Goal: Task Accomplishment & Management: Use online tool/utility

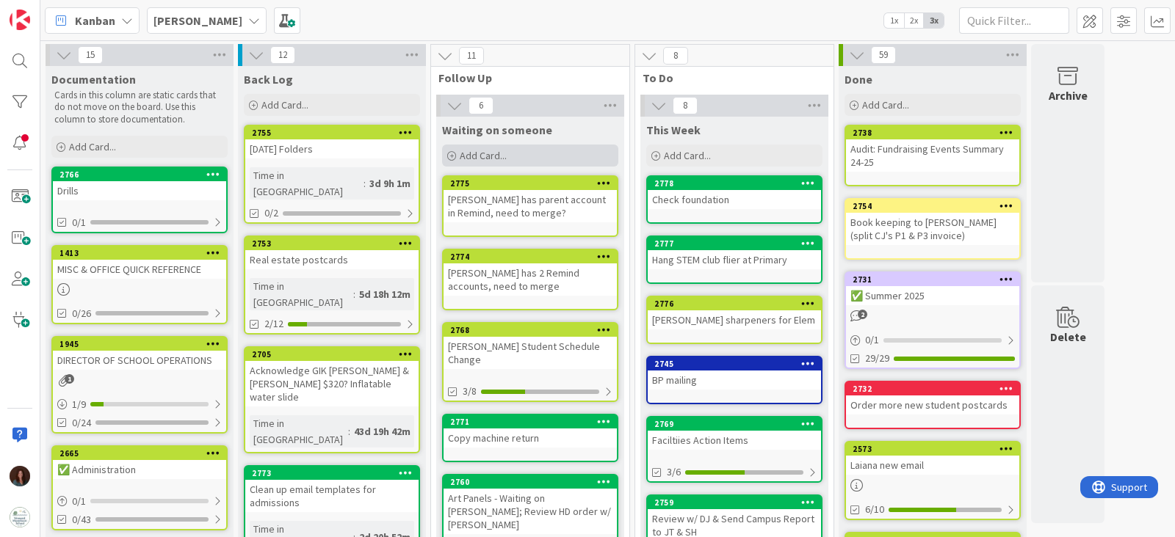
click at [526, 146] on div "Add Card..." at bounding box center [530, 156] width 176 height 22
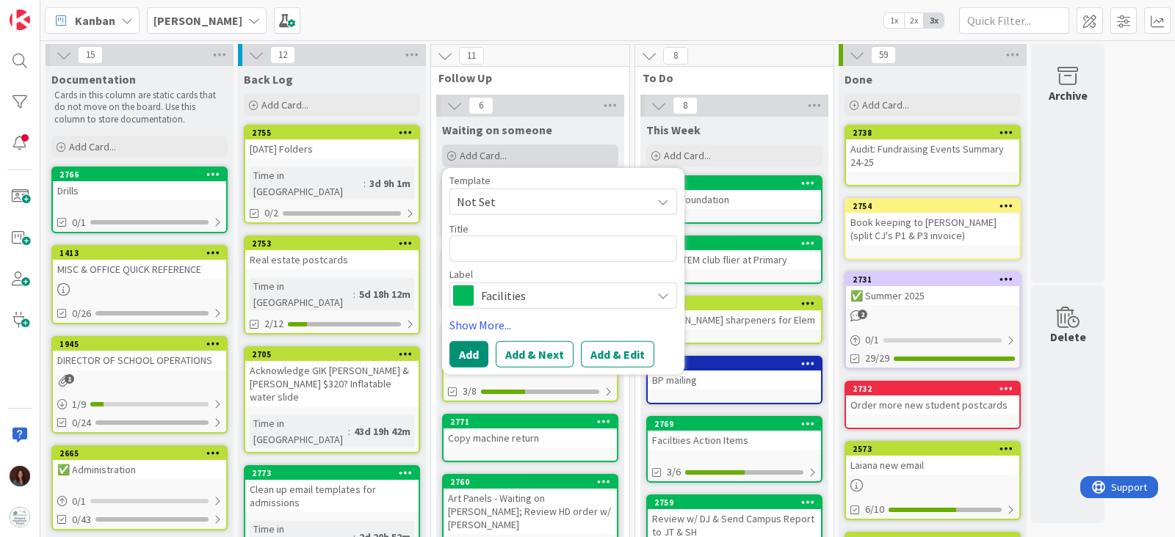
type textarea "x"
type textarea "A"
type textarea "x"
type textarea "Al"
type textarea "x"
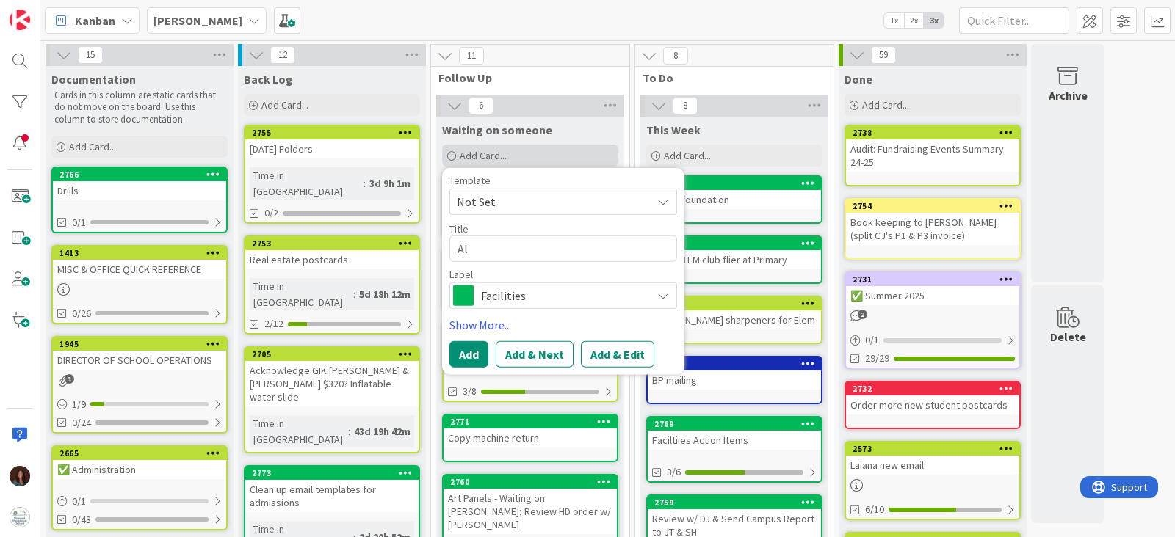
type textarea "Aly"
type textarea "x"
type textarea "Alys"
type textarea "x"
type textarea "Alyss"
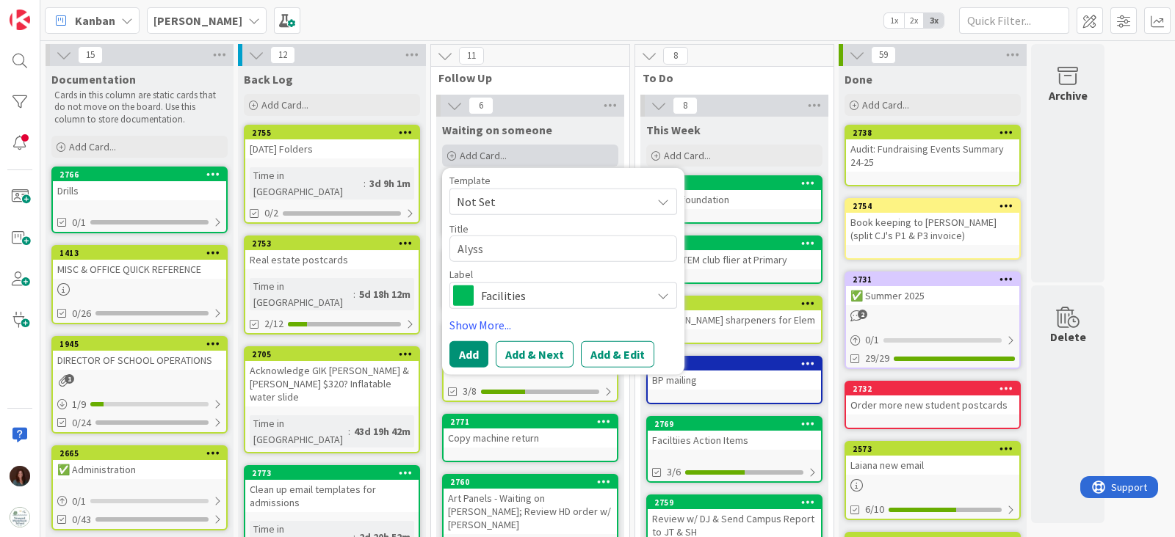
type textarea "x"
type textarea "Alyssa"
type textarea "x"
type textarea "Alyssa"
type textarea "x"
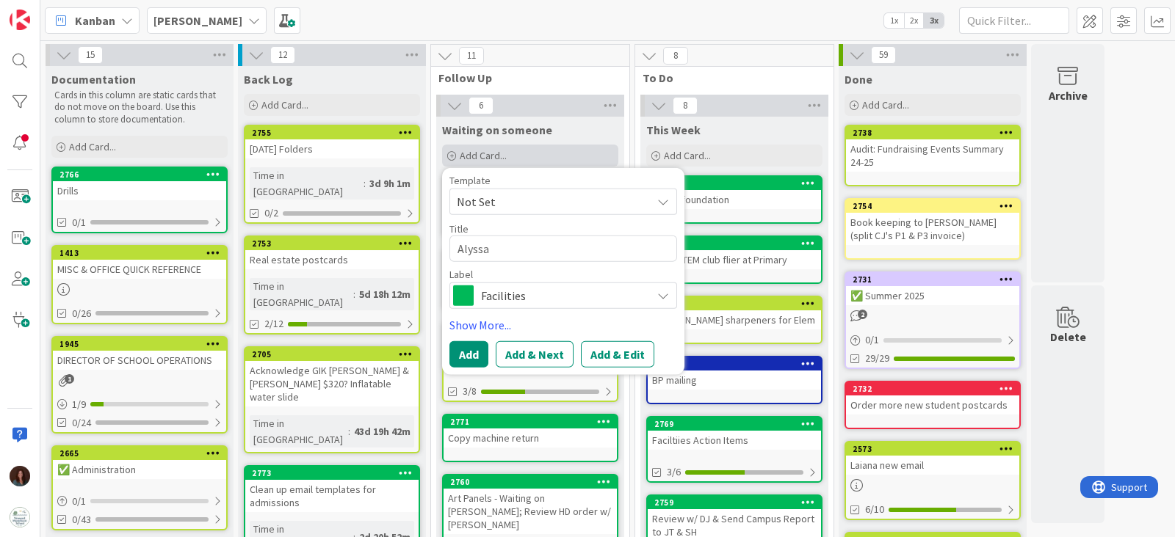
type textarea "Alyssa e"
type textarea "x"
type textarea "Alyssa ev"
type textarea "x"
type textarea "Alyssa eva"
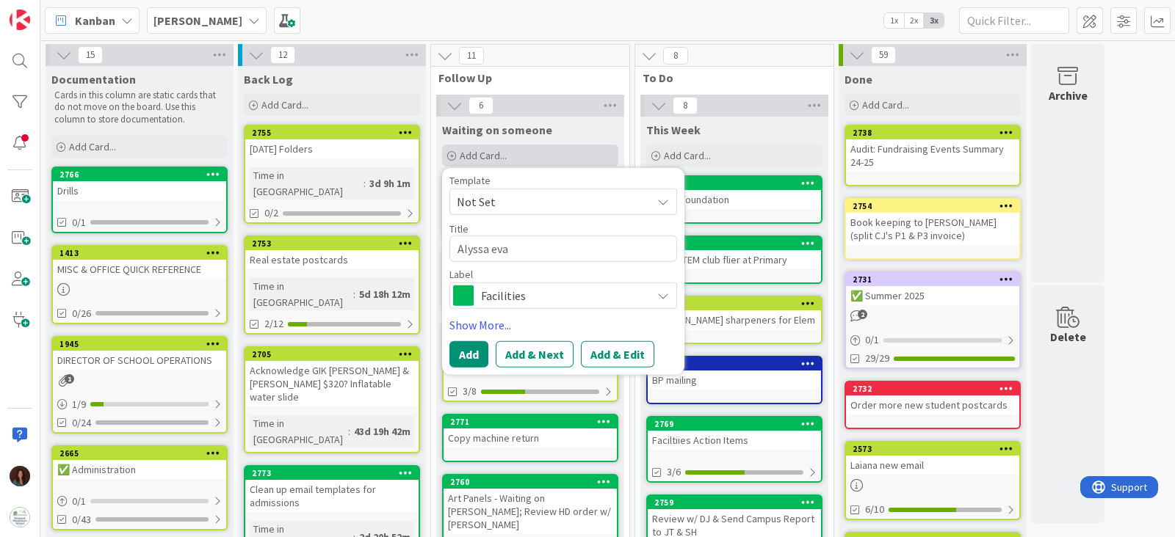
type textarea "x"
type textarea "Alyssa eval"
type textarea "x"
type textarea "Alyssa evalu"
type textarea "x"
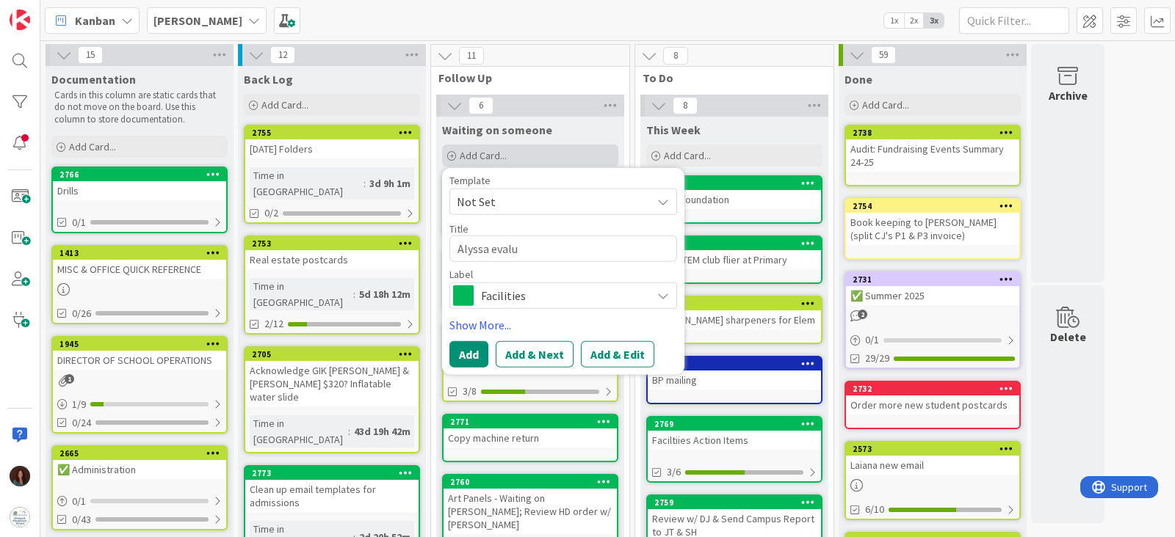
type textarea "Alyssa evalua"
type textarea "x"
type textarea "Alyssa evaluat"
type textarea "x"
type textarea "Alyssa evaluati"
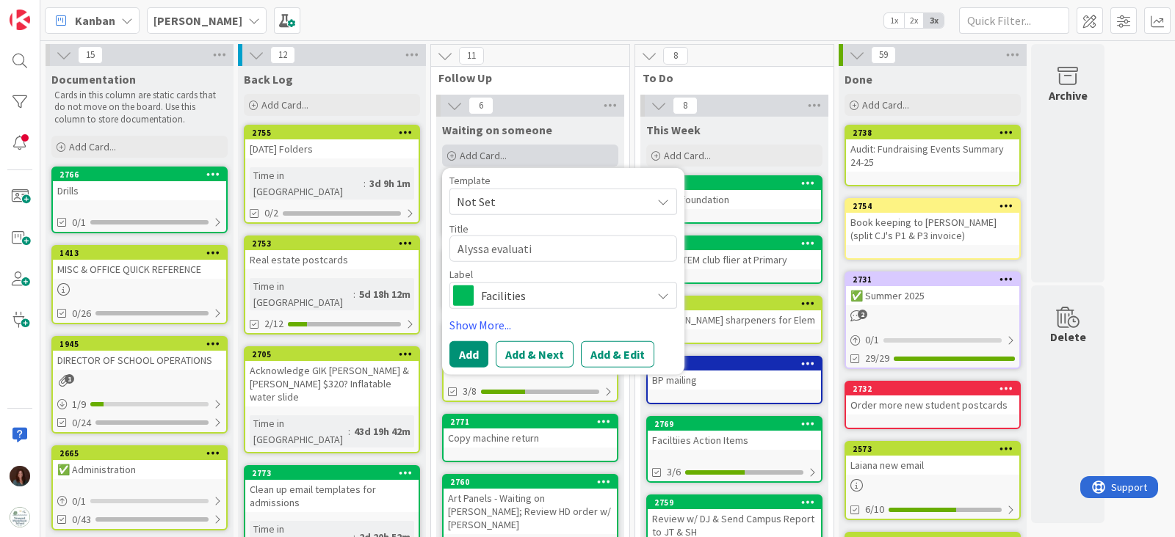
type textarea "x"
type textarea "Alyssa evaluatio"
type textarea "x"
type textarea "Alyssa evaluation"
type textarea "x"
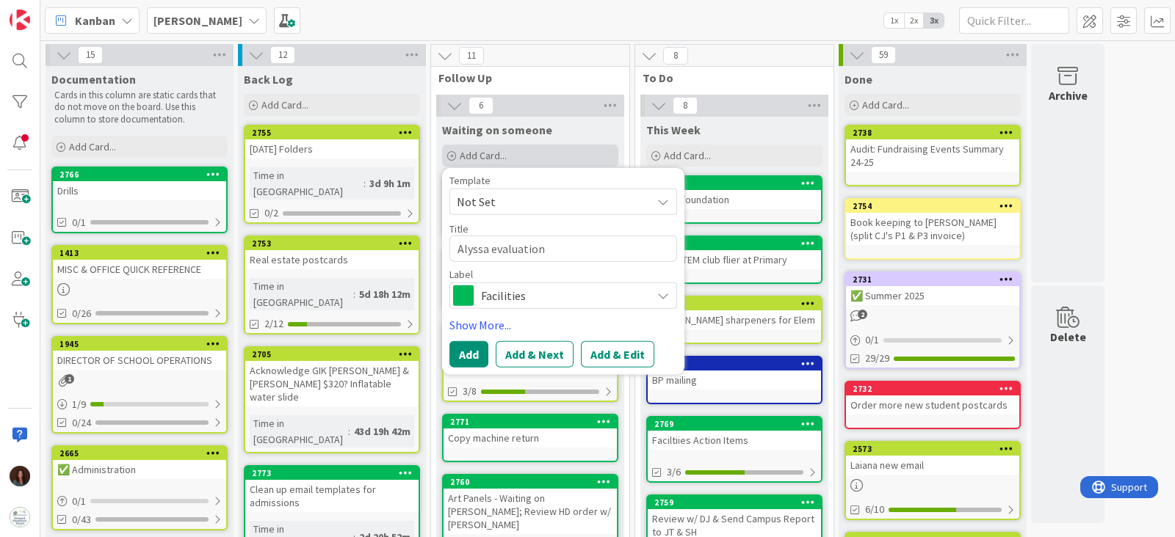
type textarea "Alyssa evaluation"
type textarea "x"
type textarea "Alyssa evaluation &"
type textarea "x"
type textarea "Alyssa evaluation &"
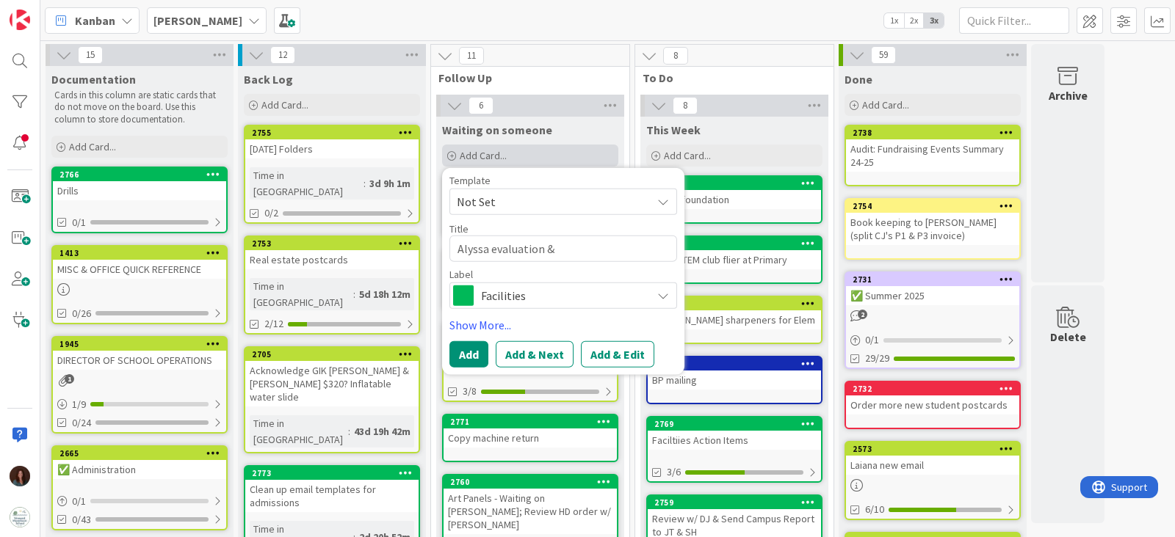
type textarea "x"
type textarea "Alyssa evaluation & c"
type textarea "x"
type textarea "Alyssa evaluation & cu"
type textarea "x"
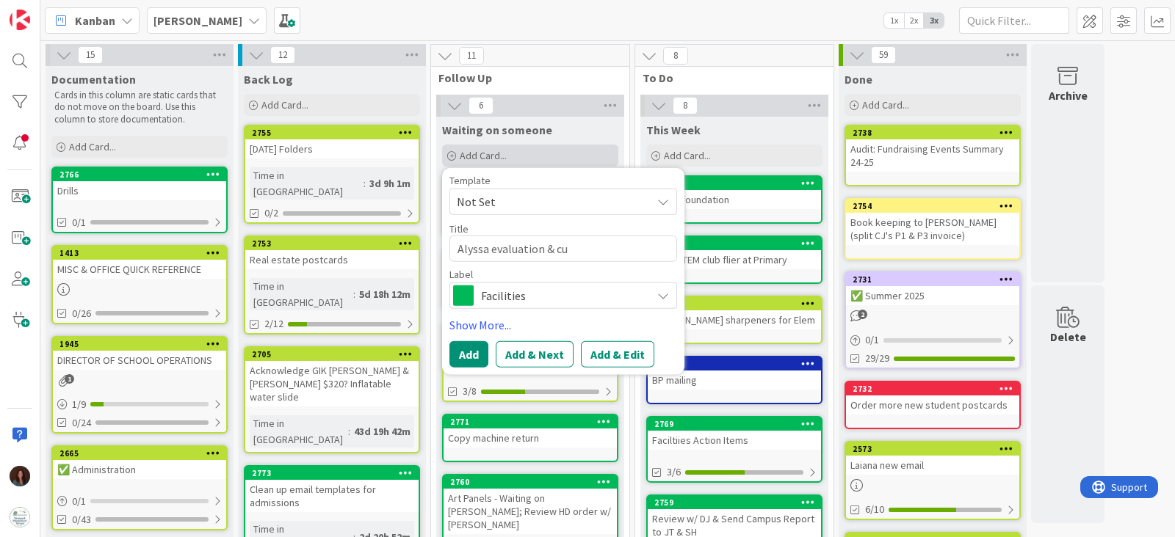
type textarea "Alyssa evaluation & cud"
type textarea "x"
type textarea "Alyssa evaluation & cu"
type textarea "x"
type textarea "Alyssa evaluation & cus"
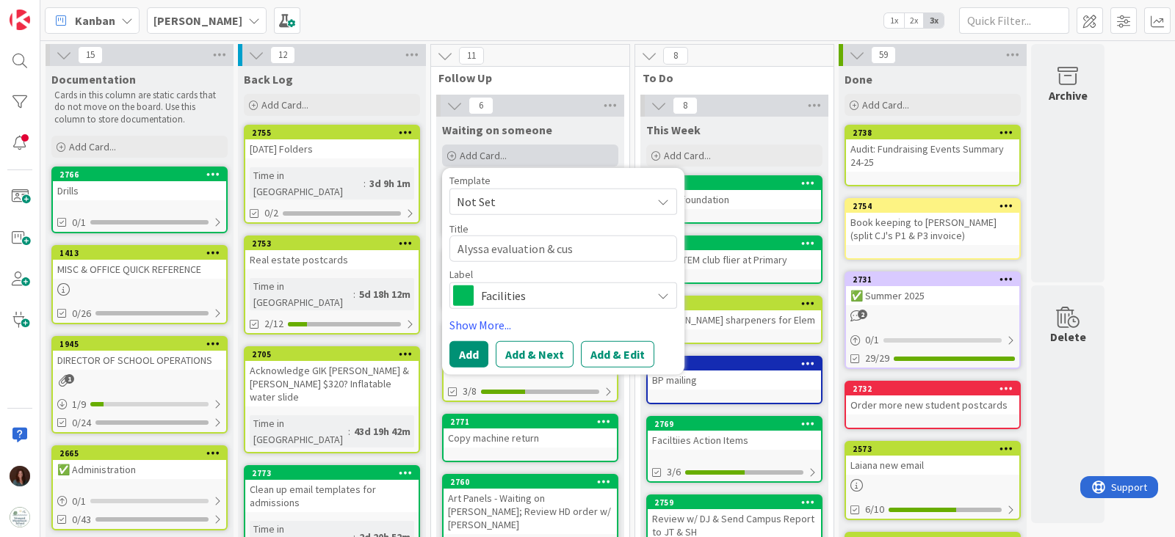
type textarea "x"
type textarea "Alyssa evaluation & cust"
type textarea "x"
type textarea "Alyssa evaluation & custo"
type textarea "x"
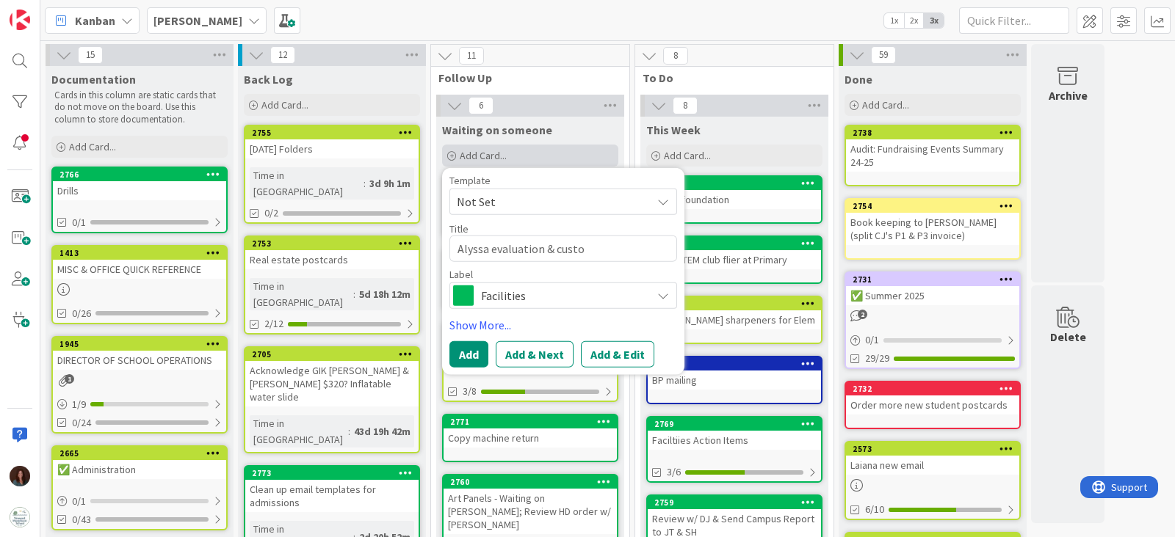
type textarea "Alyssa evaluation & custod"
type textarea "x"
type textarea "Alyssa evaluation & custody"
type textarea "x"
type textarea "Alyssa evaluation & custody"
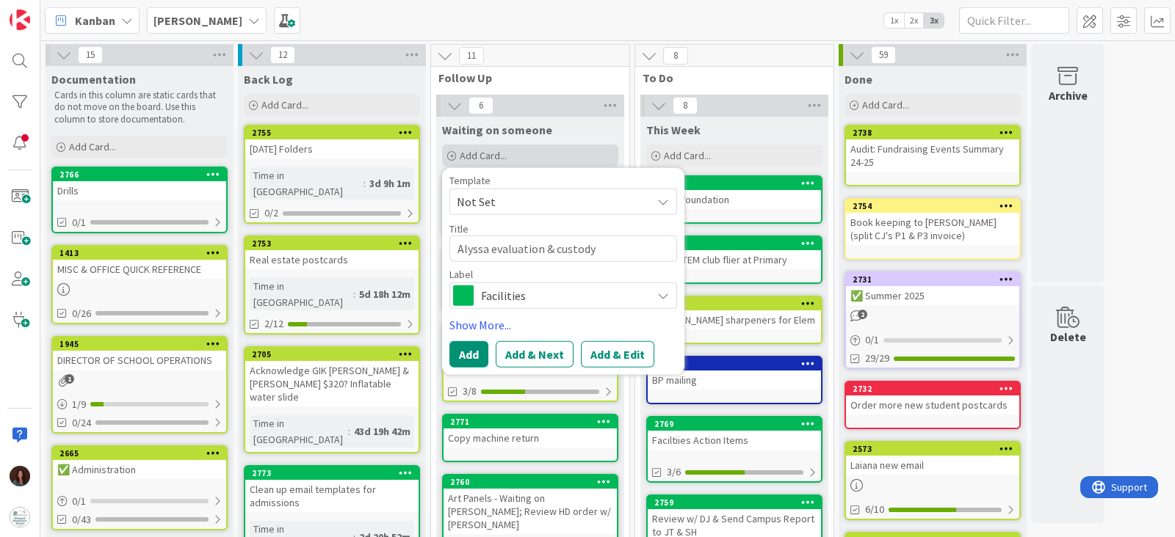
type textarea "x"
type textarea "Alyssa evaluation & custody a"
type textarea "x"
type textarea "Alyssa evaluation & custody ag"
type textarea "x"
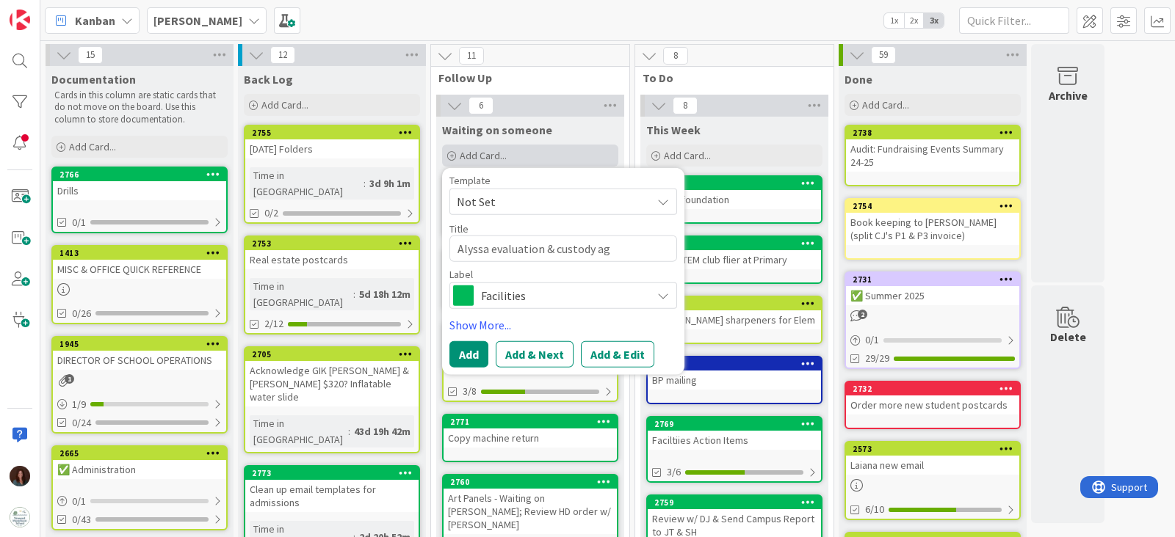
type textarea "Alyssa evaluation & custody agr"
type textarea "x"
type textarea "Alyssa evaluation & custody agre"
type textarea "x"
type textarea "Alyssa evaluation & custody agreem"
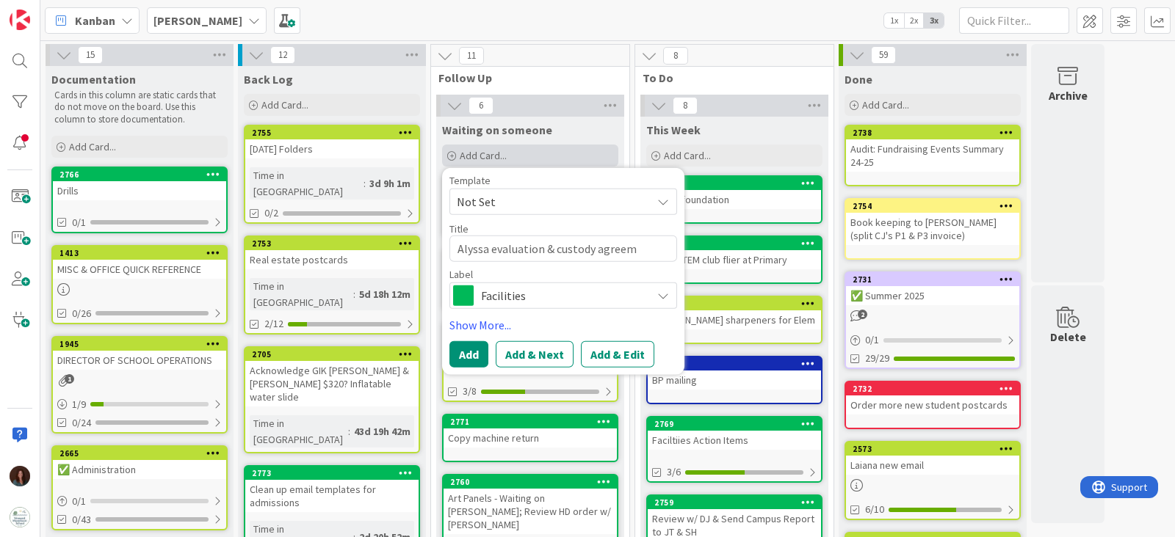
type textarea "x"
type textarea "Alyssa evaluation & custody agreeme"
type textarea "x"
type textarea "Alyssa evaluation & custody agreemen"
type textarea "x"
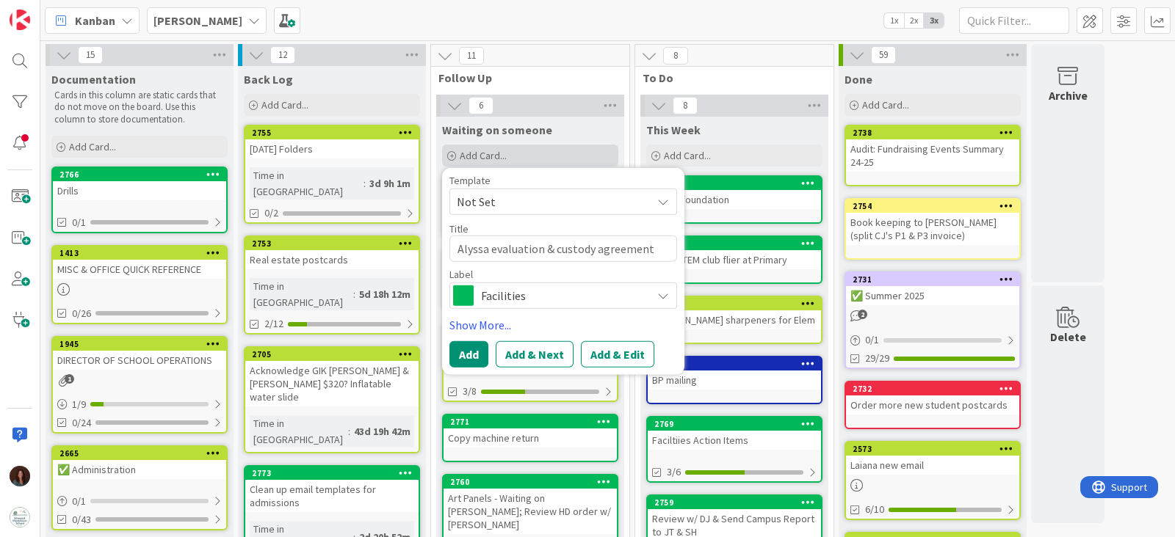
type textarea "Alyssa evaluation & custody agreement"
type textarea "x"
type textarea "Alyssa evaluation & custody agreement ("
type textarea "x"
type textarea "Alyssa evaluation & custody agreement (F"
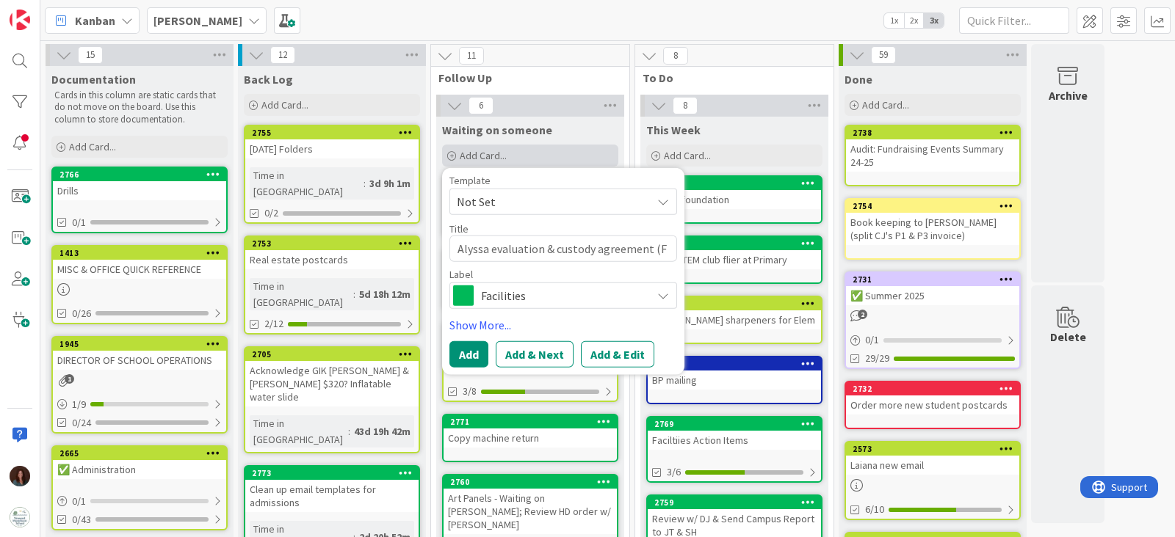
type textarea "x"
type textarea "Alyssa evaluation & custody agreement (Fr"
type textarea "x"
type textarea "Alyssa evaluation & custody agreement (Fri"
type textarea "x"
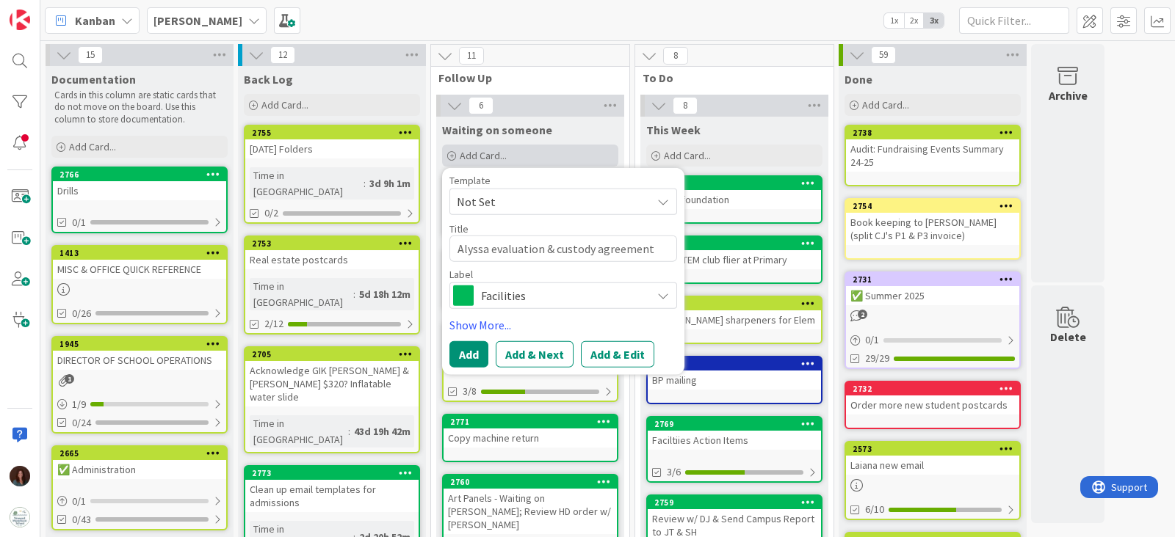
type textarea "Alyssa evaluation & custody agreement (Fri"
type textarea "x"
type textarea "Alyssa evaluation & custody agreement (Fri 3"
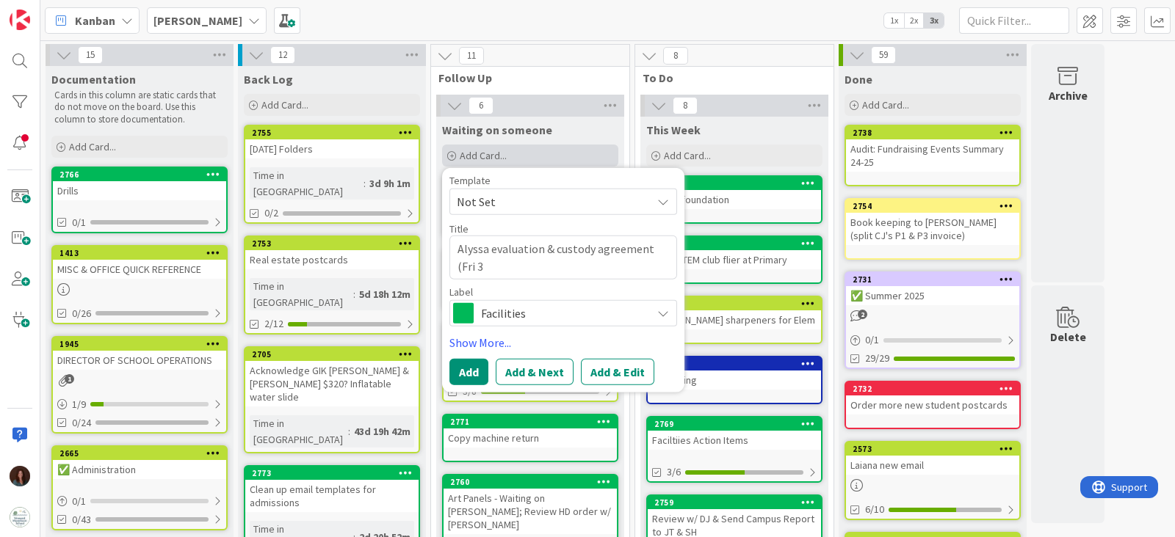
type textarea "x"
type textarea "Alyssa evaluation & custody agreement (Fri 3p"
type textarea "x"
type textarea "Alyssa evaluation & custody agreement (Fri 3pm"
type textarea "x"
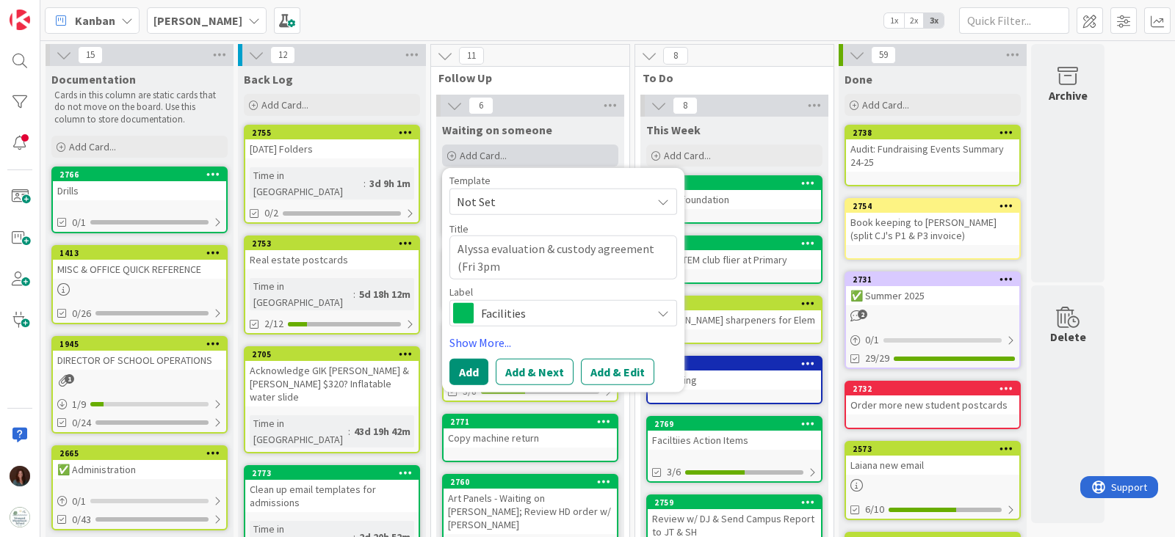
type textarea "Alyssa evaluation & custody agreement (Fri 3pm."
type textarea "x"
type textarea "Alyssa evaluation & custody agreement (Fri 3pm.."
type textarea "x"
type textarea "Alyssa evaluation & custody agreement (Fri 3pm..."
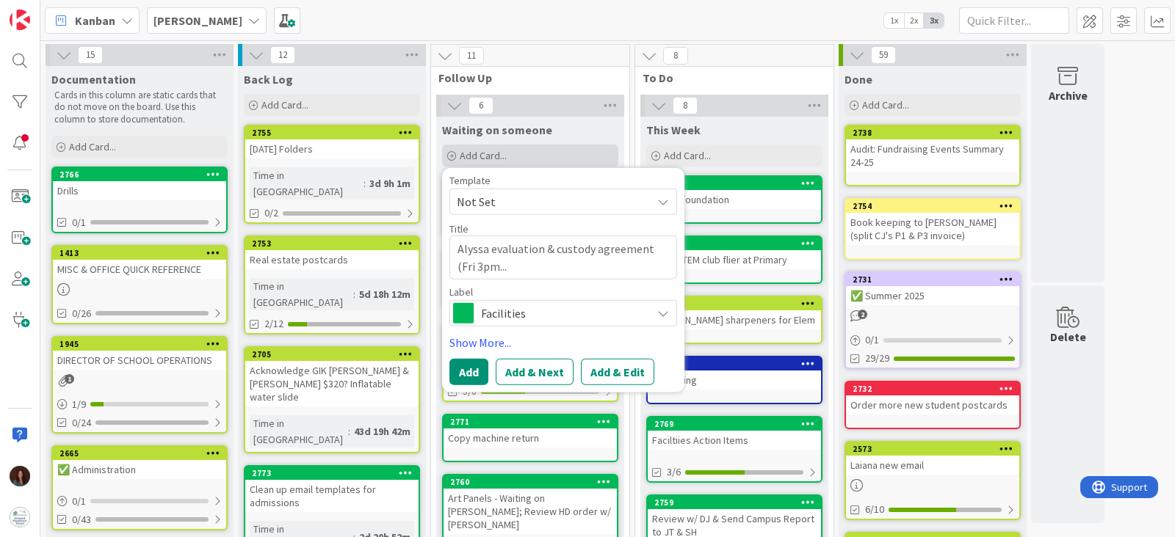
type textarea "x"
type textarea "Alyssa evaluation & custody agreement (Fri 3pm...)"
click at [535, 321] on span "Facilities" at bounding box center [562, 312] width 163 height 21
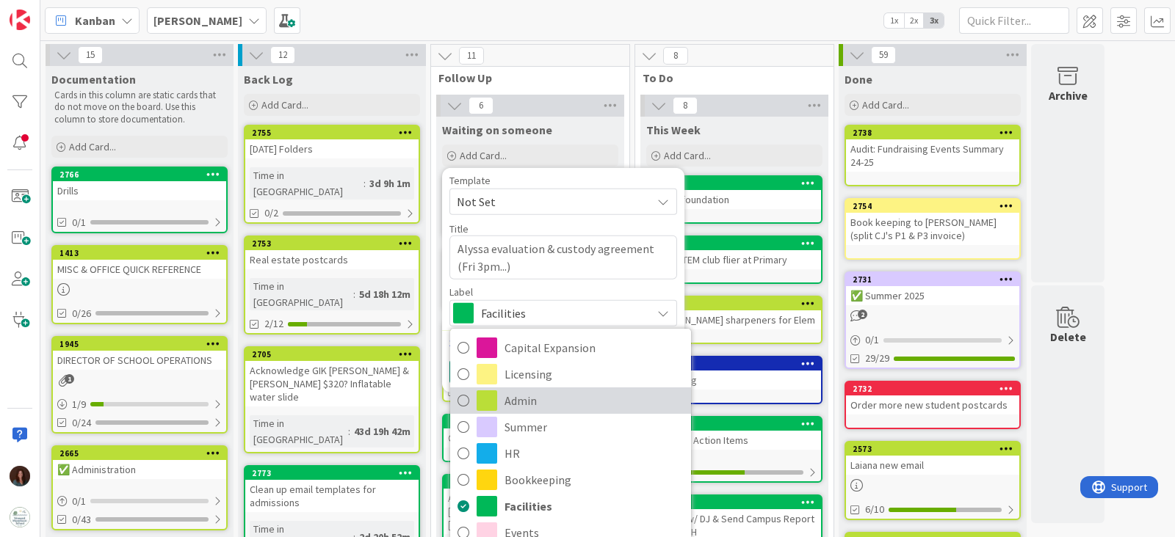
click at [543, 393] on span "Admin" at bounding box center [593, 401] width 179 height 22
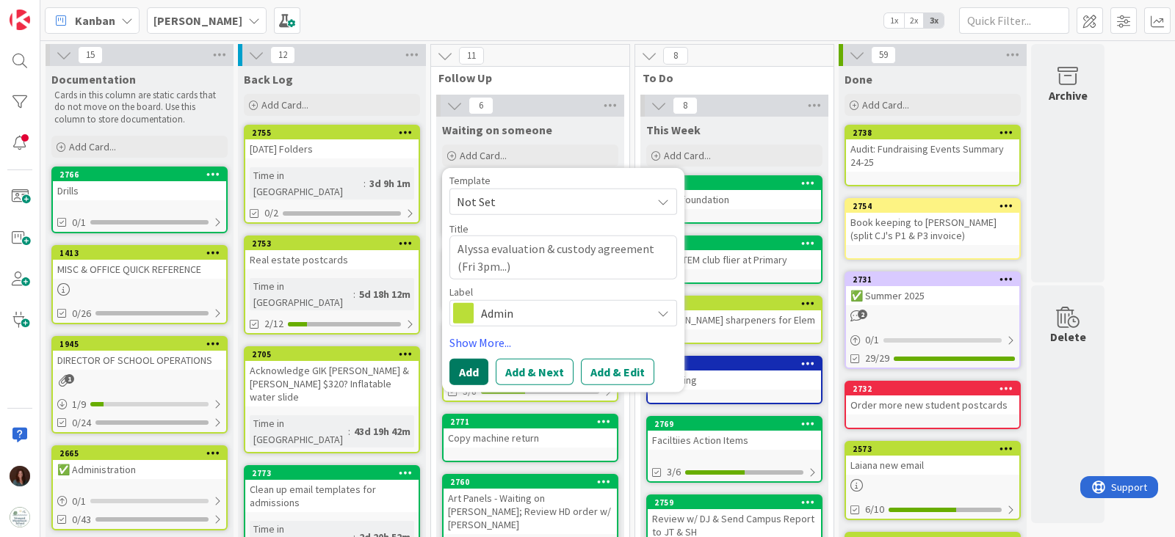
click at [474, 371] on button "Add" at bounding box center [468, 371] width 39 height 26
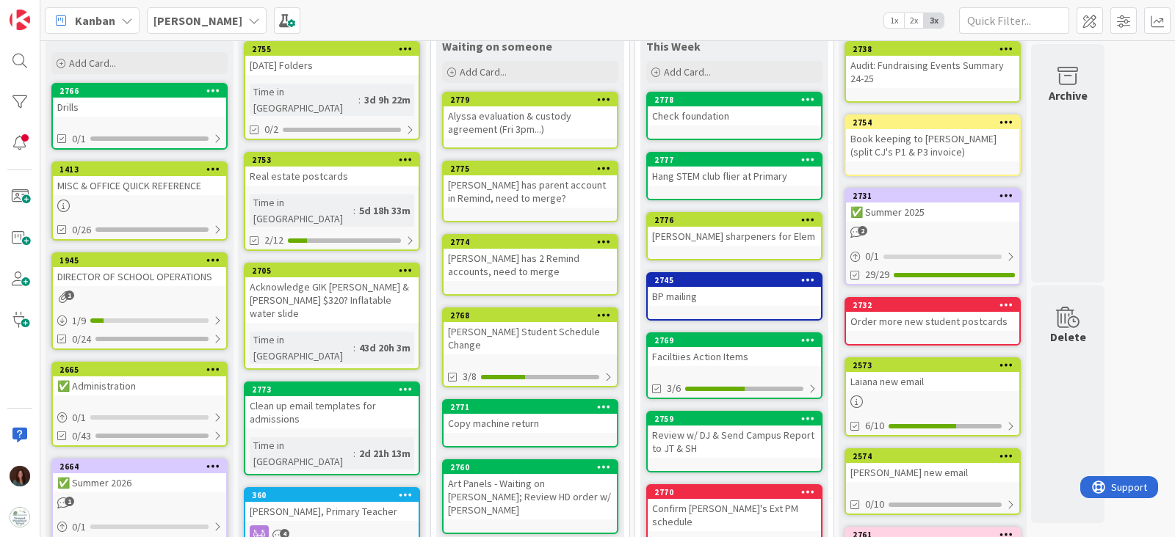
scroll to position [183, 0]
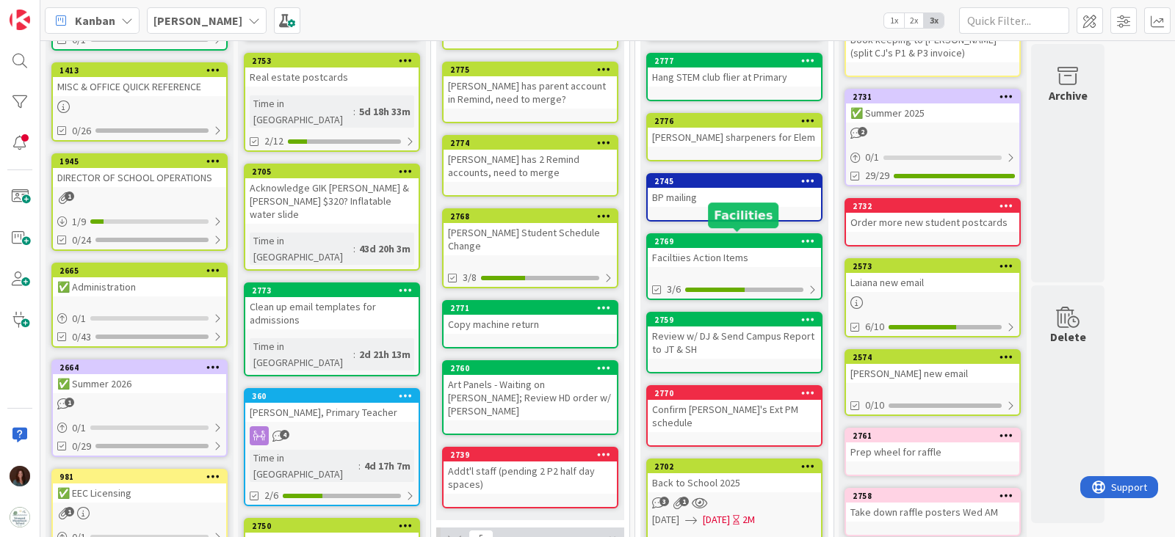
click at [765, 244] on div "2769" at bounding box center [734, 241] width 173 height 13
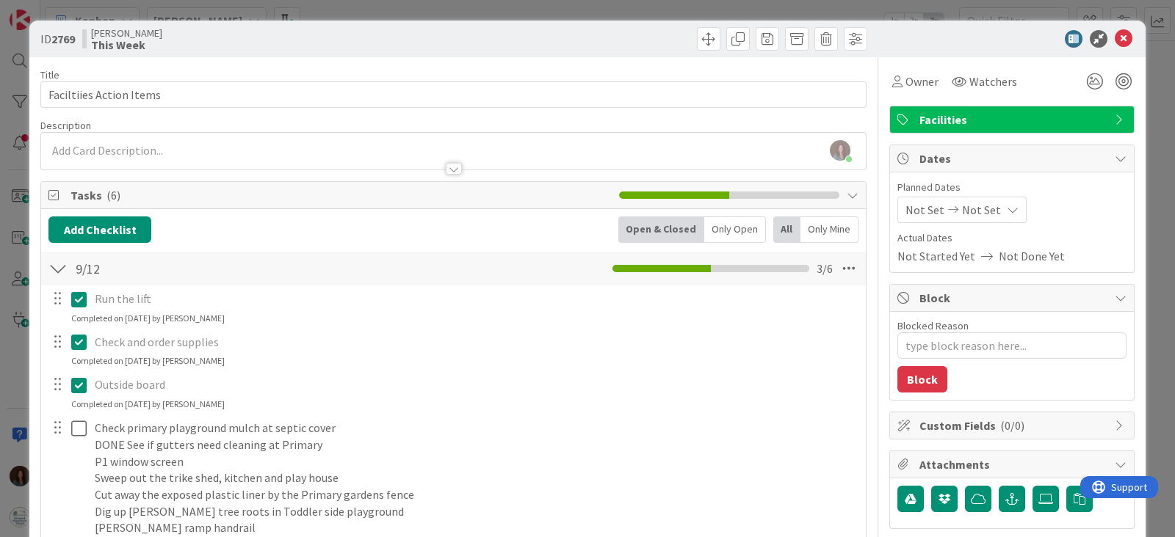
scroll to position [91, 0]
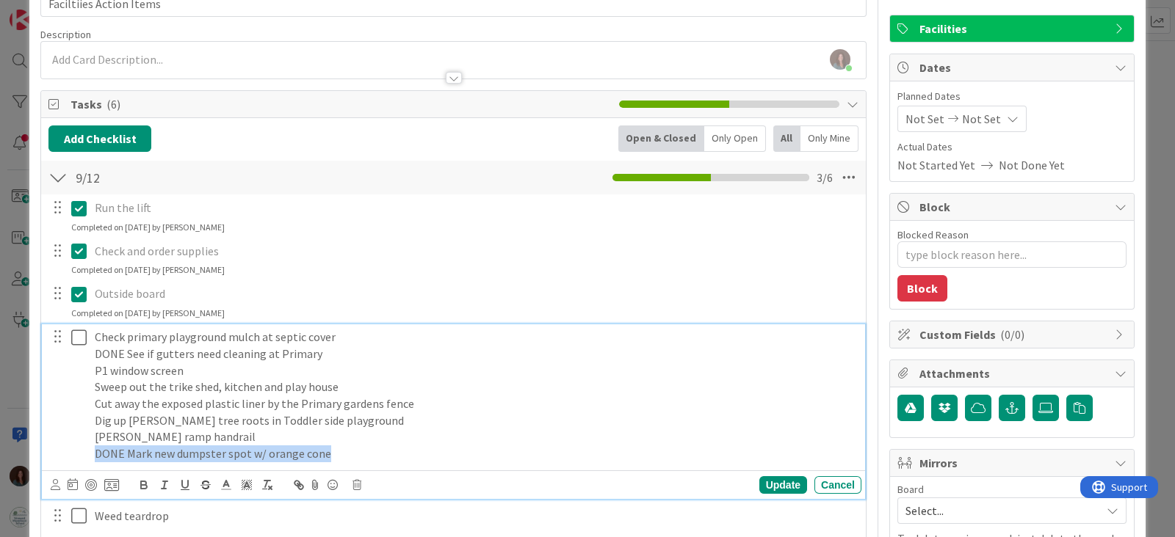
drag, startPoint x: 213, startPoint y: 449, endPoint x: 48, endPoint y: 447, distance: 164.5
click at [48, 447] on div "Check primary playground mulch at septic cover DONE See if gutters need cleanin…" at bounding box center [454, 395] width 813 height 142
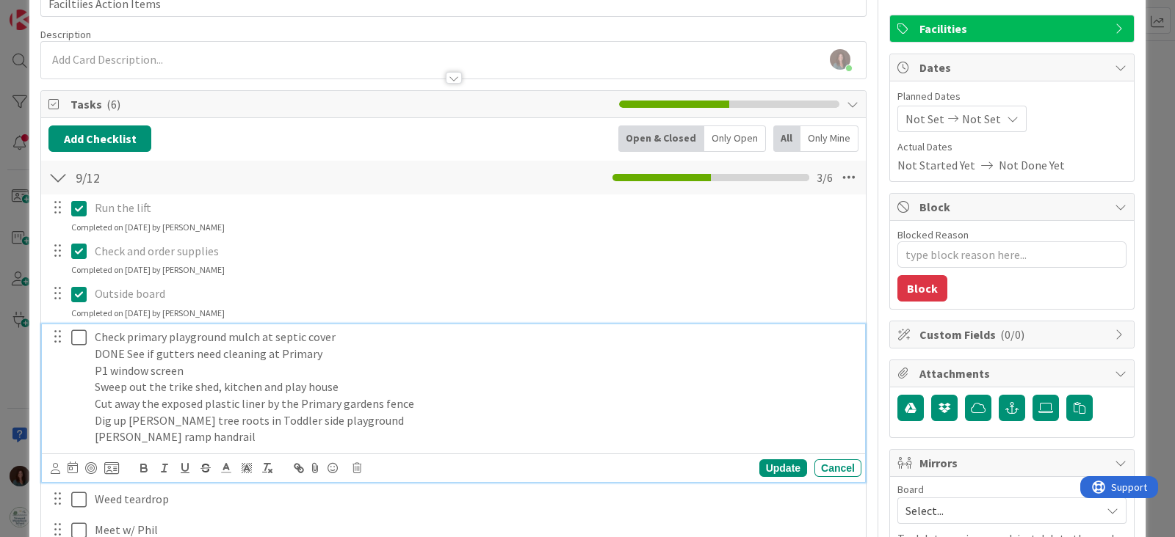
click at [369, 335] on p "Check primary playground mulch at septic cover" at bounding box center [475, 337] width 761 height 17
click at [363, 352] on p "DONE See if gutters need cleaning at Primary" at bounding box center [475, 354] width 761 height 17
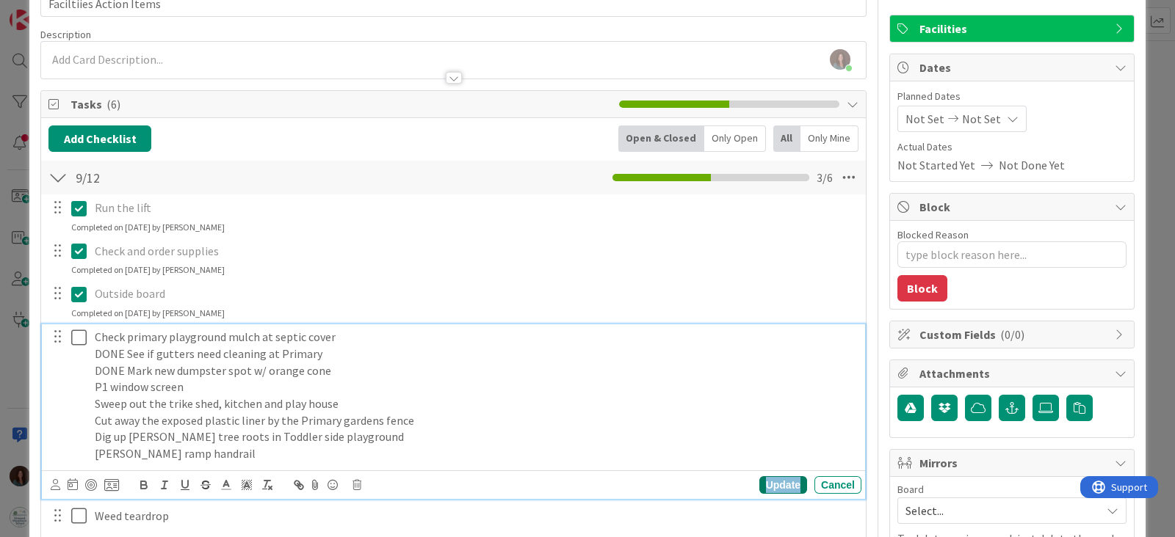
click at [765, 482] on div "Update" at bounding box center [783, 485] width 48 height 18
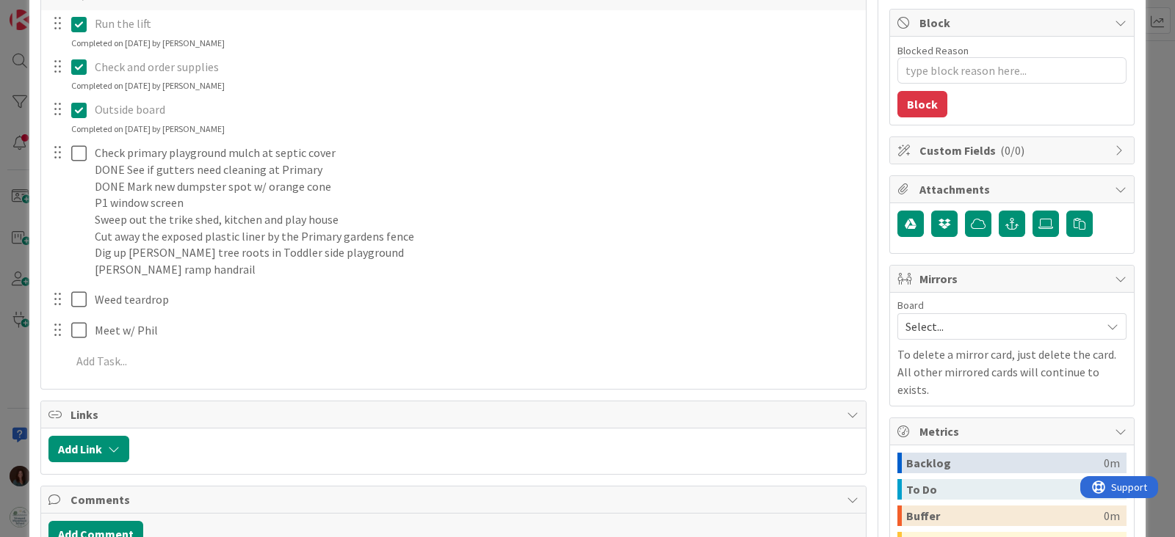
scroll to position [0, 0]
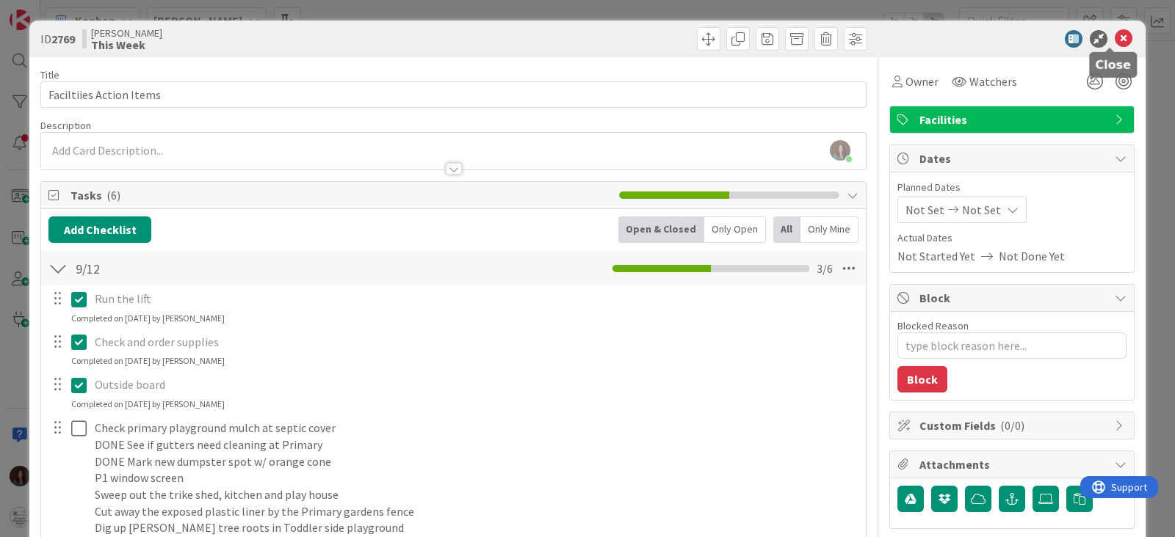
click at [1114, 42] on icon at bounding box center [1123, 39] width 18 height 18
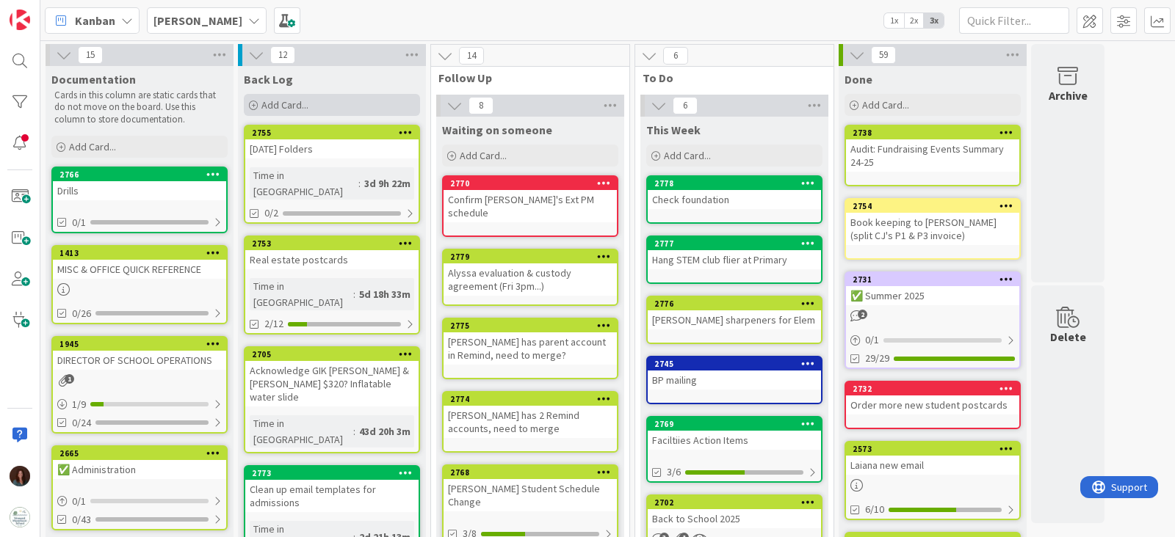
click at [332, 102] on div "Add Card..." at bounding box center [332, 105] width 176 height 22
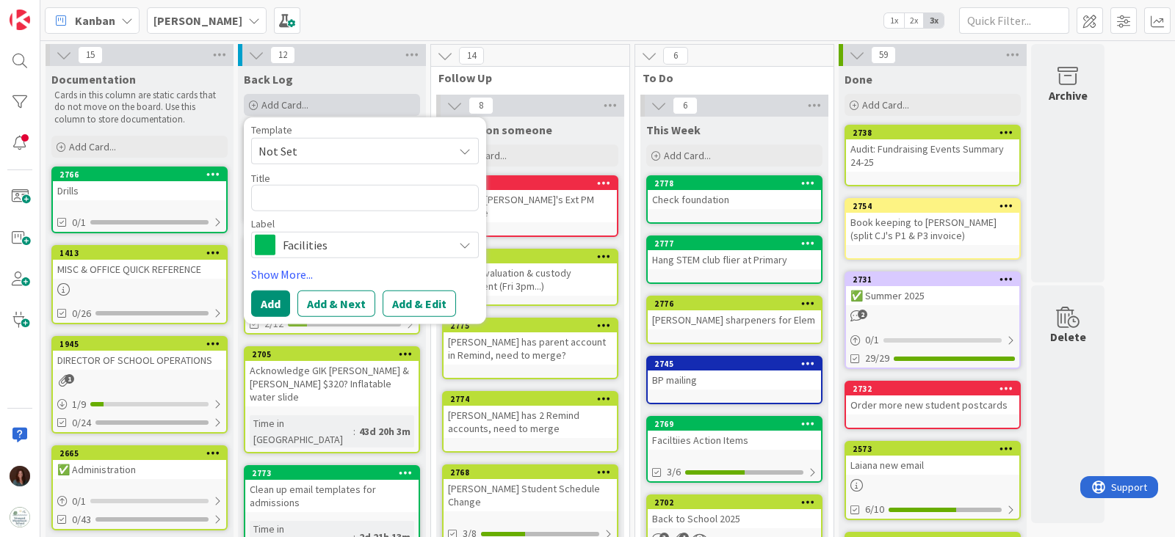
type textarea "x"
type textarea "S"
type textarea "x"
type textarea "ST"
type textarea "x"
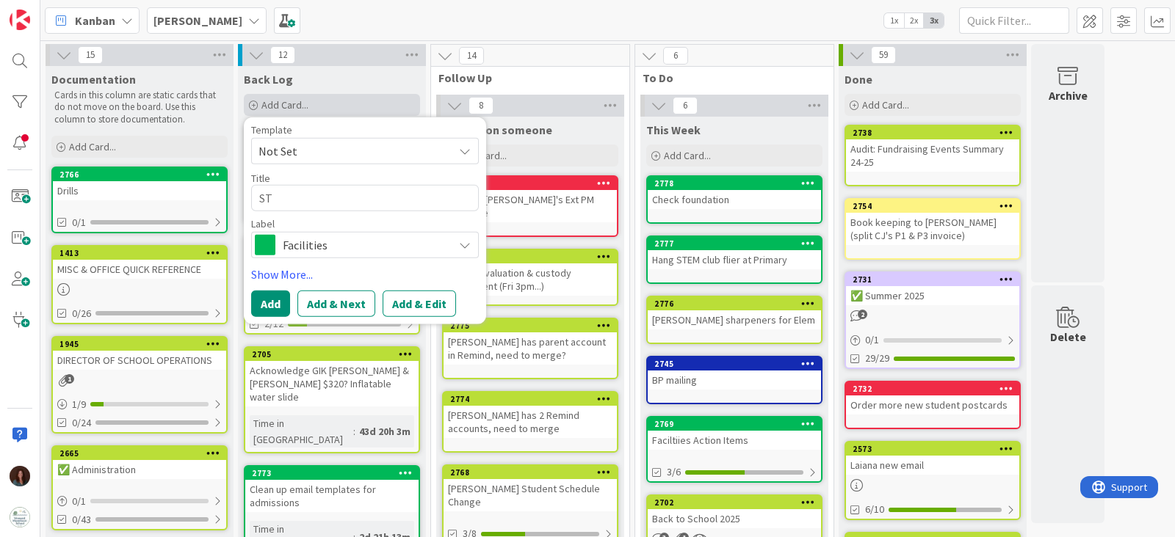
type textarea "STE"
type textarea "x"
type textarea "STEM"
type textarea "x"
type textarea "STEMC"
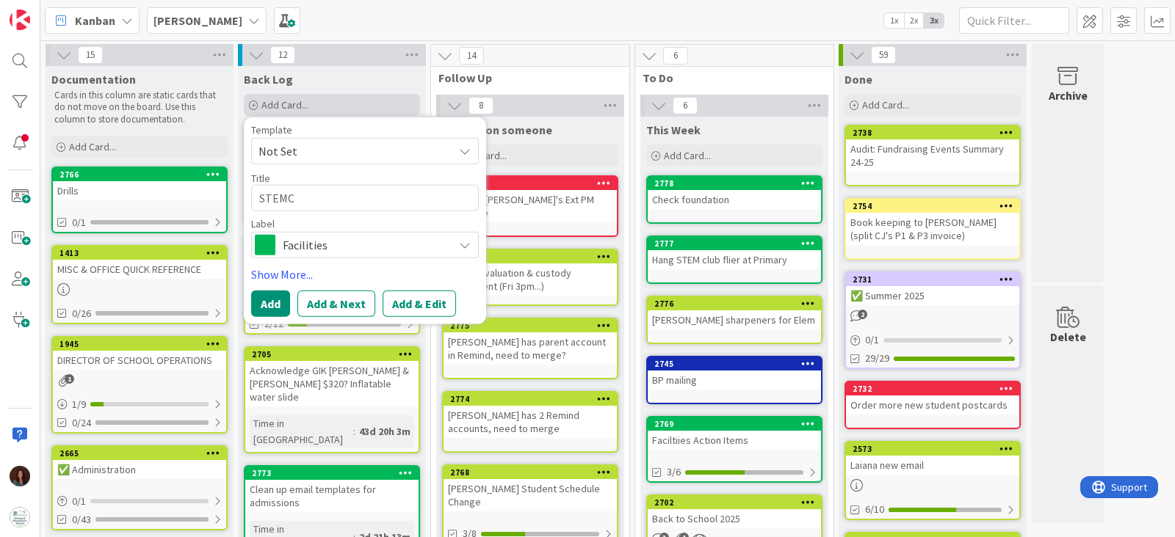
type textarea "x"
type textarea "STEM"
type textarea "x"
type textarea "STEM"
type textarea "x"
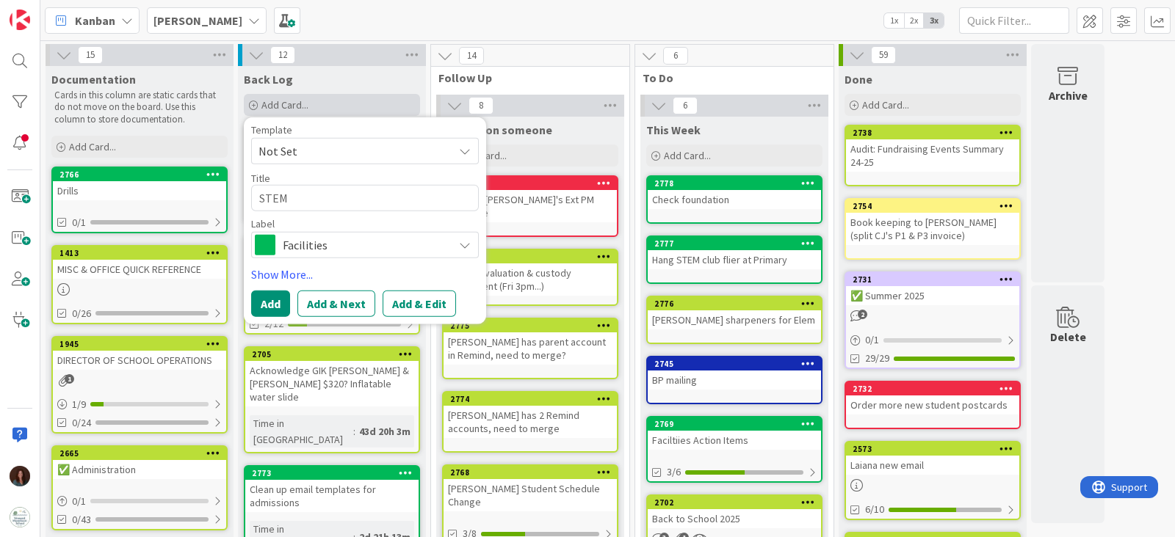
type textarea "STEM C"
type textarea "x"
type textarea "STEM CL"
type textarea "x"
type textarea "STEM C"
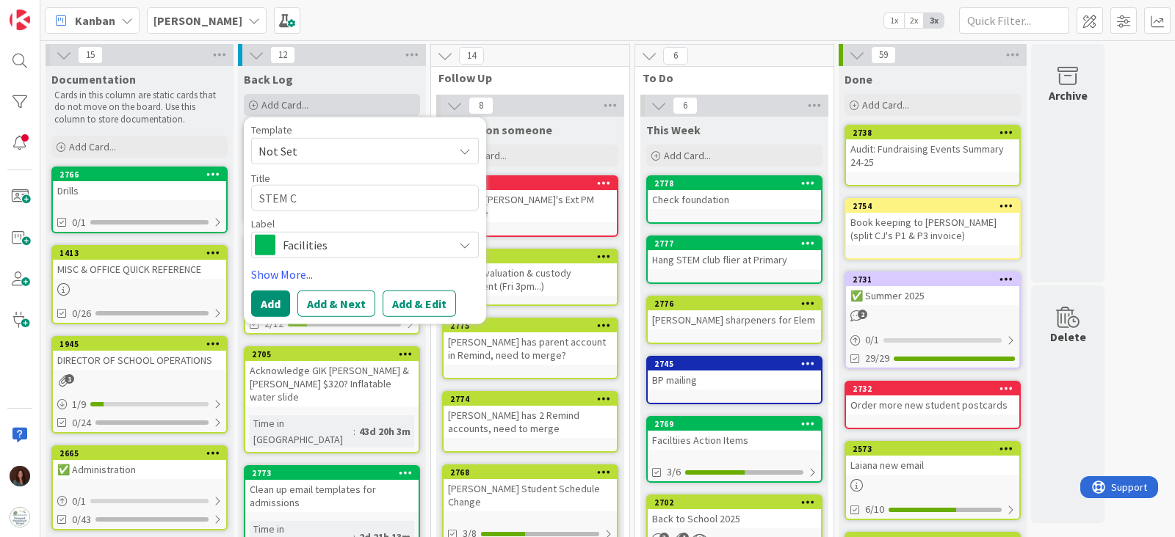
type textarea "x"
type textarea "STEM Cl"
type textarea "x"
type textarea "STEM Clu"
type textarea "x"
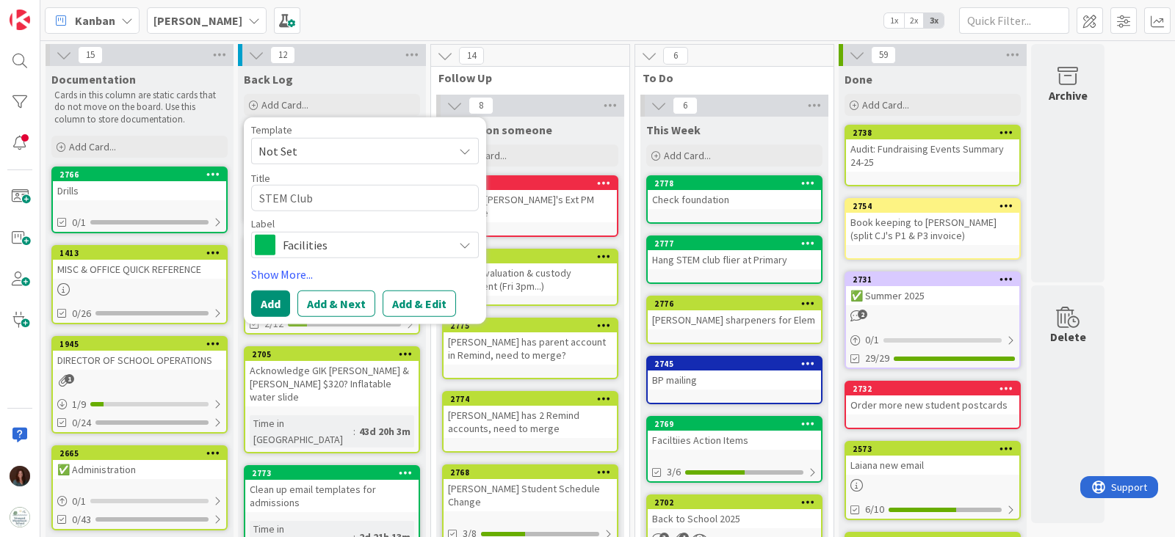
type textarea "STEM Club"
click at [281, 240] on div "Facilities" at bounding box center [365, 245] width 228 height 26
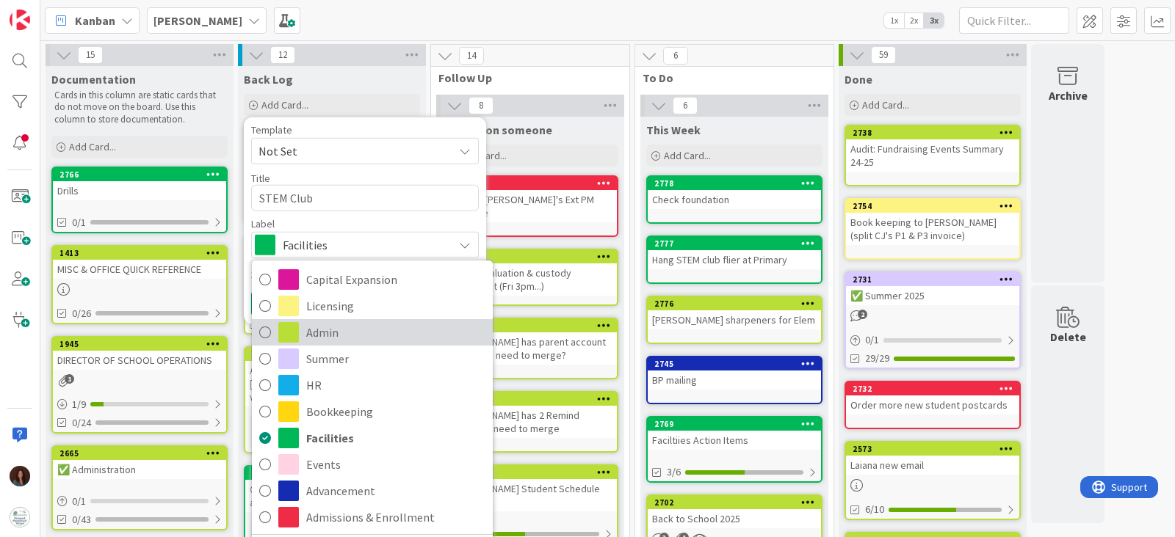
scroll to position [21, 0]
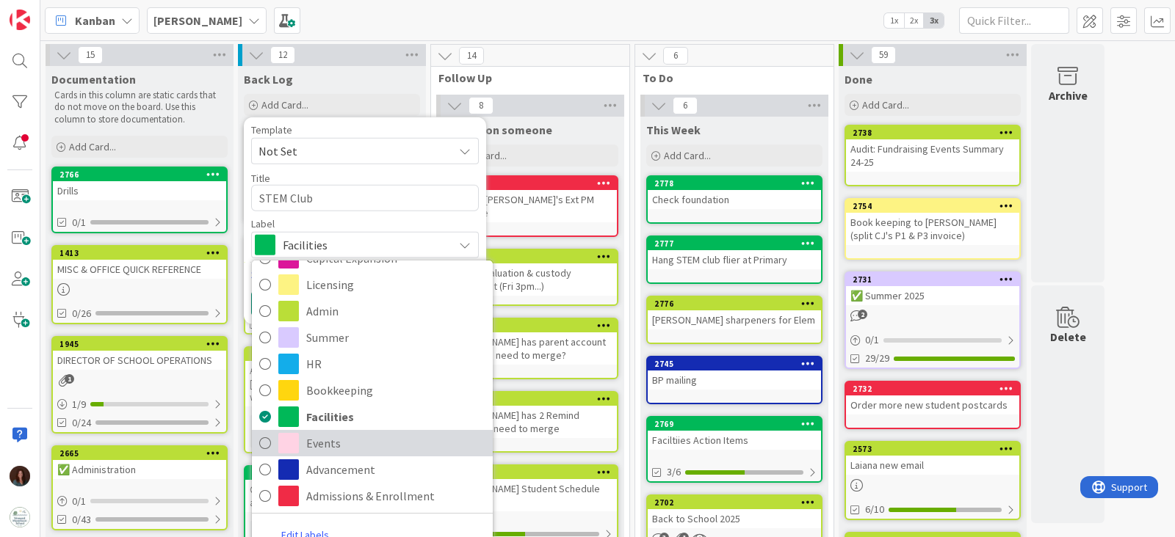
click at [388, 446] on span "Events" at bounding box center [395, 443] width 179 height 22
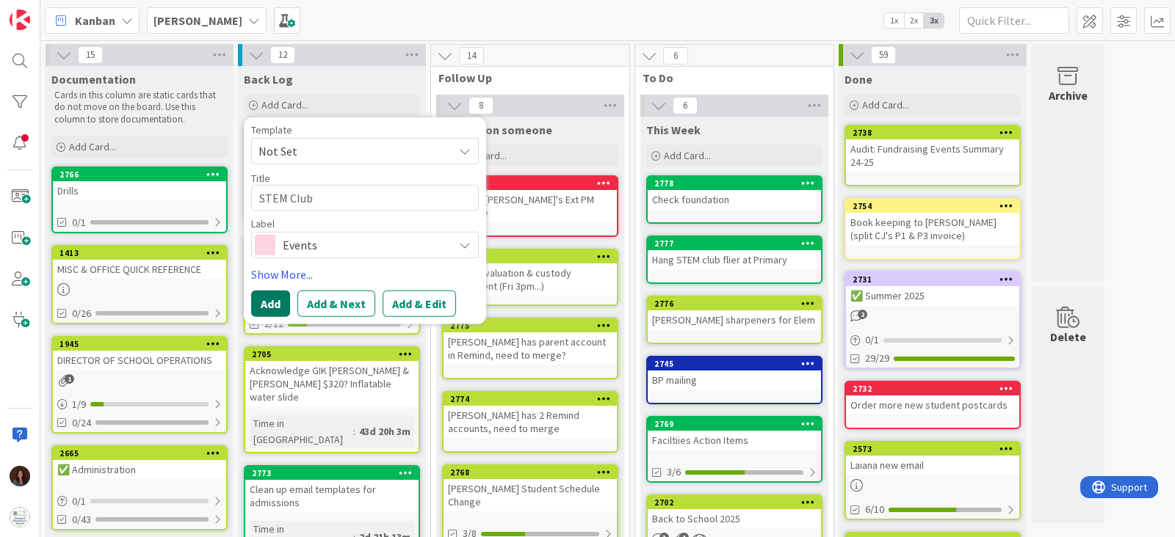
click at [261, 302] on button "Add" at bounding box center [270, 304] width 39 height 26
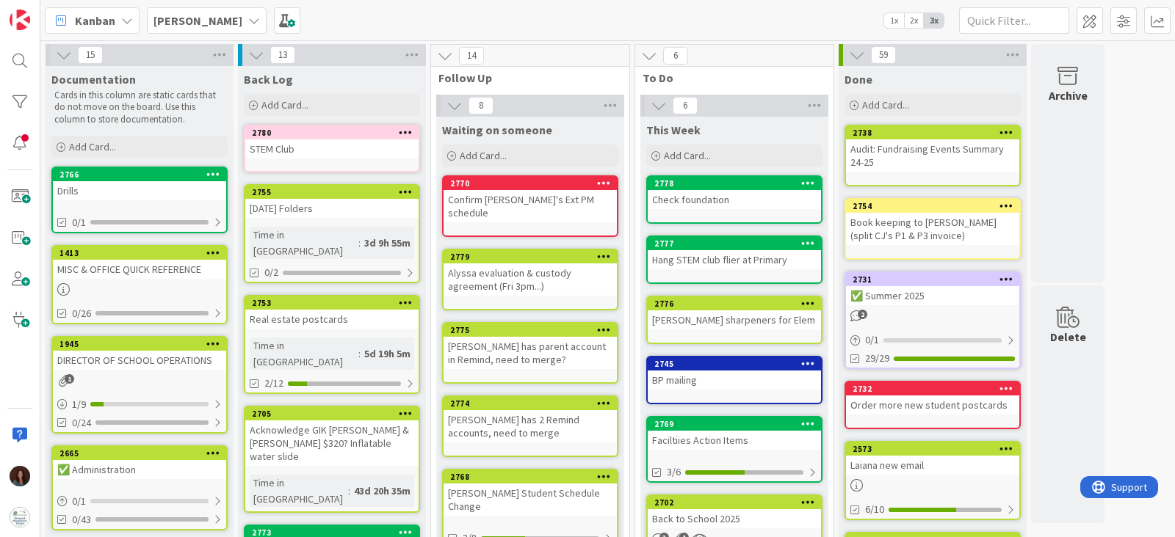
click at [266, 143] on div "STEM Club" at bounding box center [331, 148] width 173 height 19
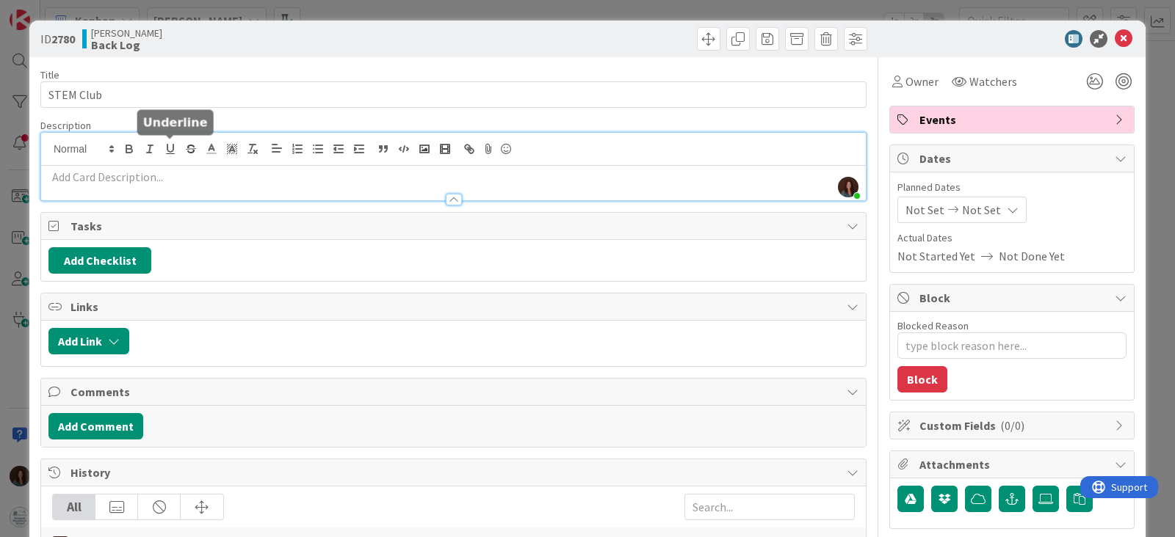
click at [176, 150] on div "[PERSON_NAME] just joined" at bounding box center [453, 167] width 824 height 68
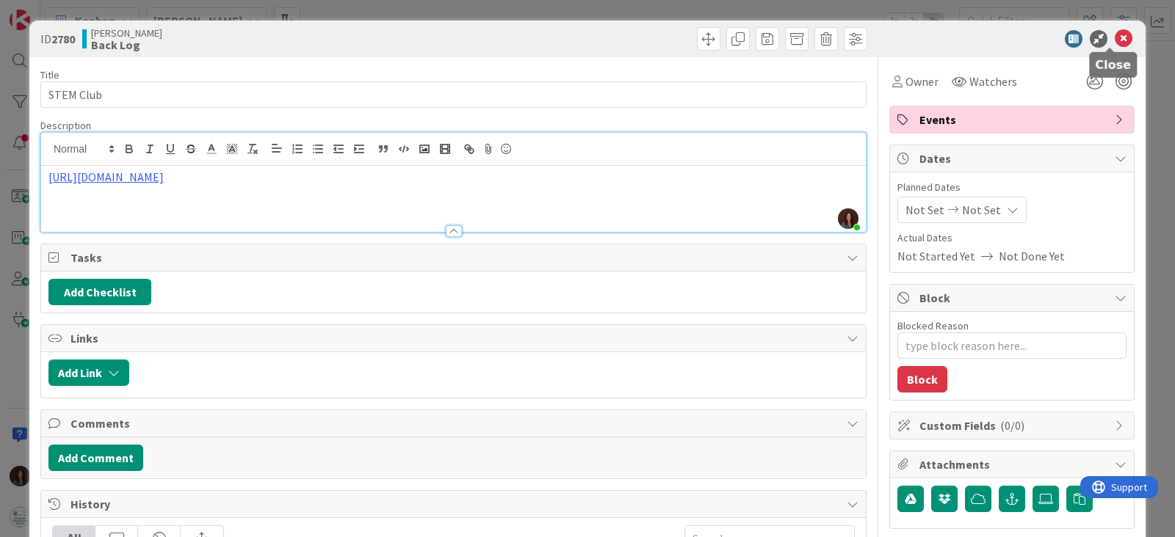
click at [1114, 31] on icon at bounding box center [1123, 39] width 18 height 18
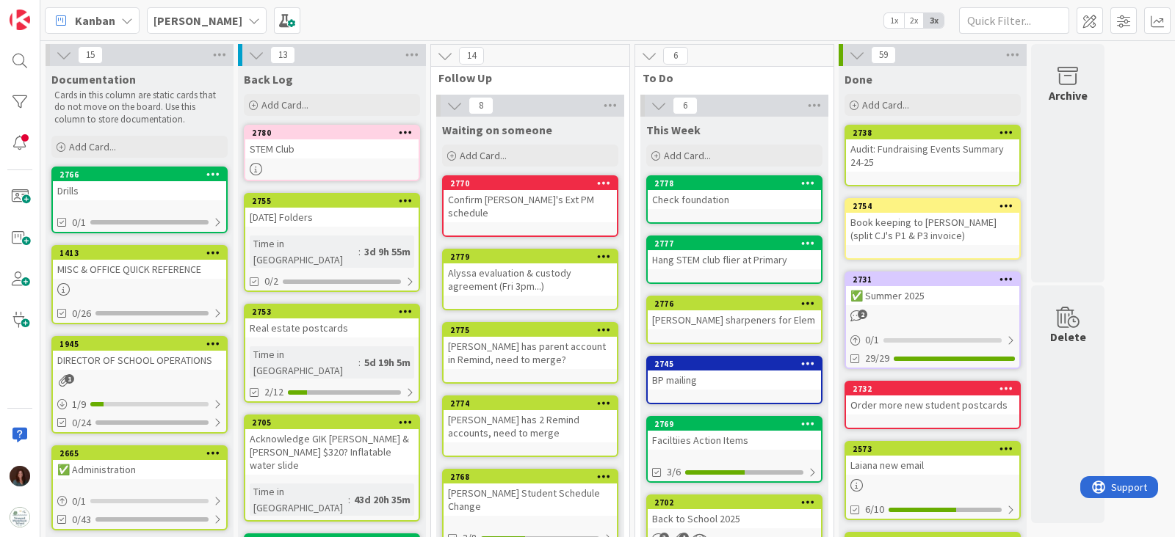
click at [322, 146] on div "STEM Club" at bounding box center [331, 148] width 173 height 19
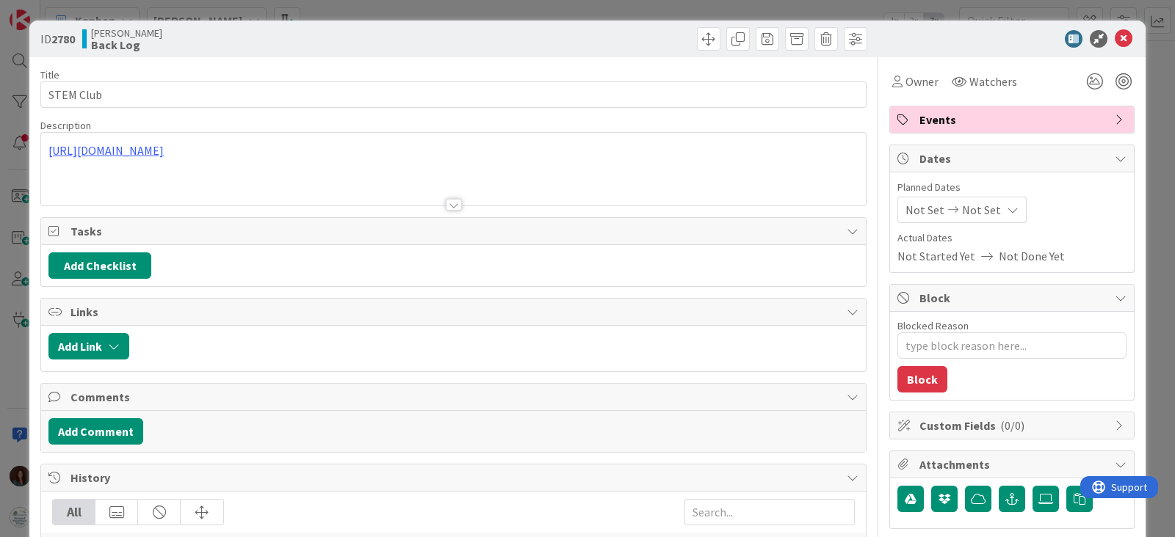
type textarea "x"
click at [101, 268] on button "Add Checklist" at bounding box center [99, 266] width 103 height 26
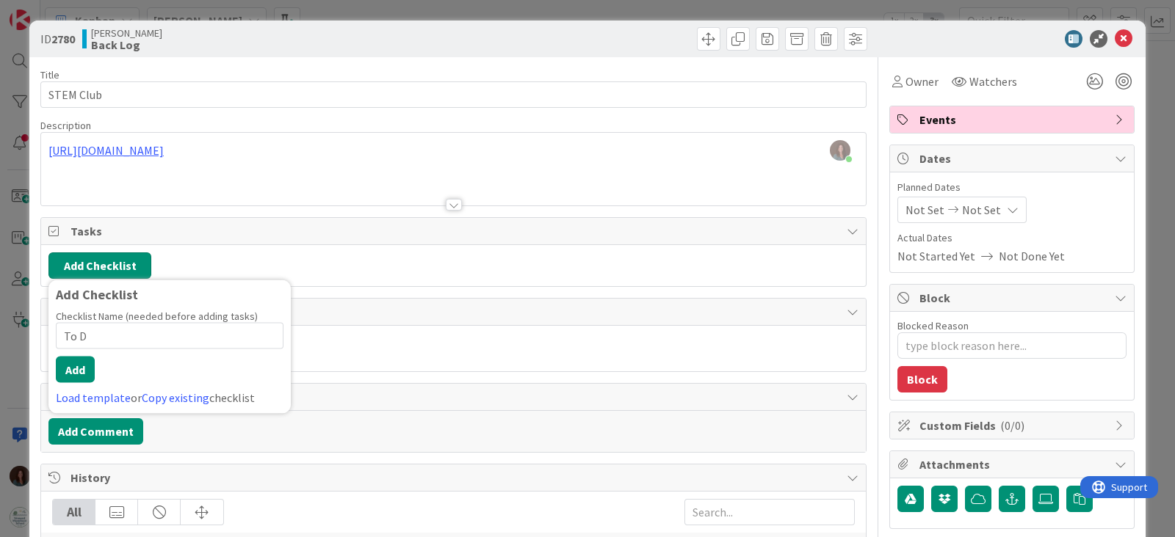
type input "To Do"
type textarea "x"
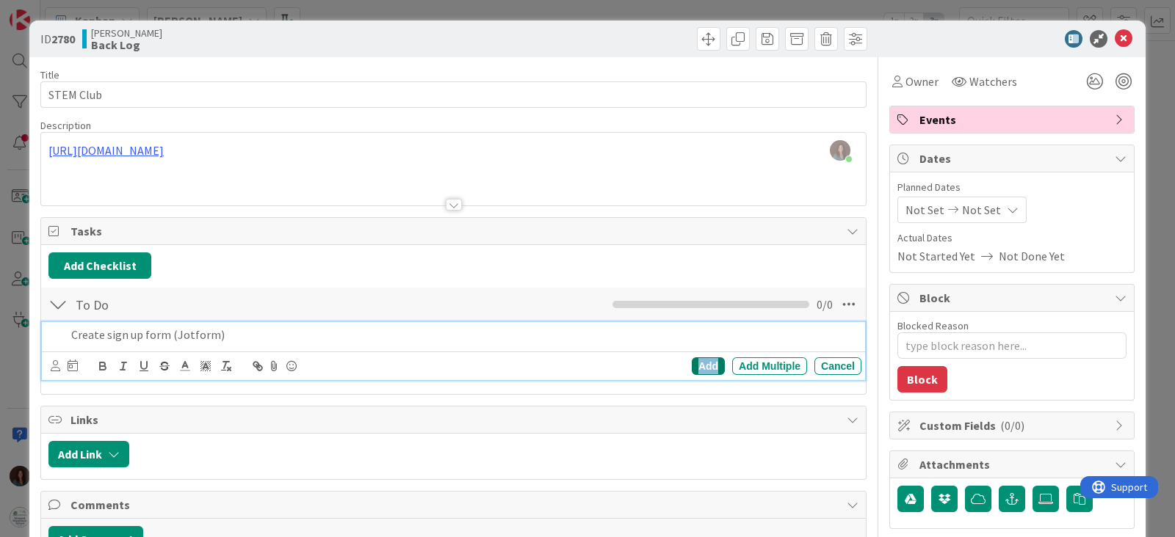
click at [706, 360] on div "Add" at bounding box center [708, 367] width 33 height 18
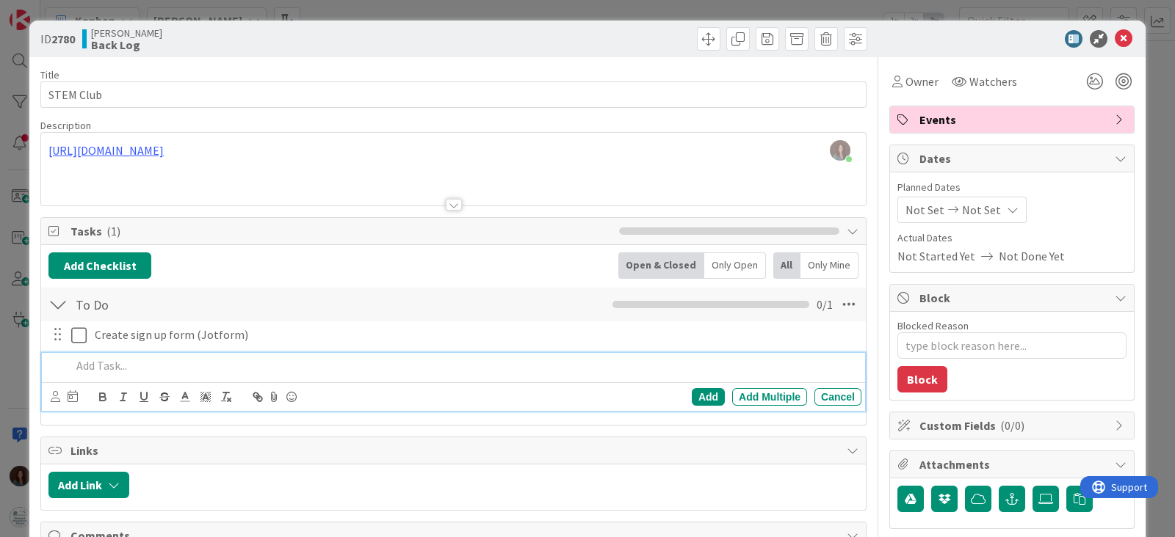
click at [268, 366] on p at bounding box center [463, 366] width 784 height 17
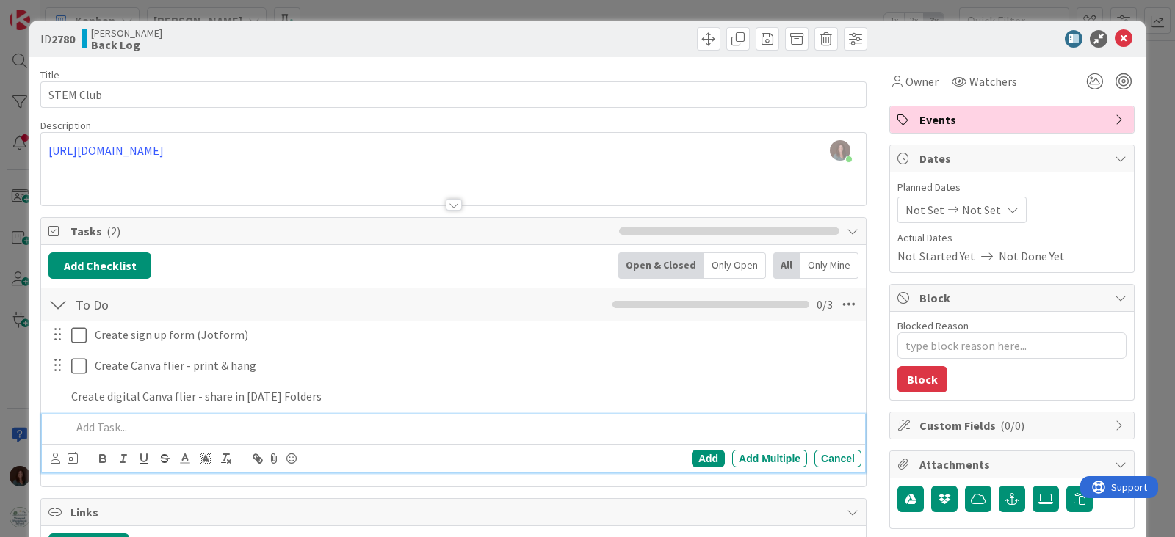
type textarea "x"
click at [837, 457] on div "Cancel" at bounding box center [837, 459] width 47 height 18
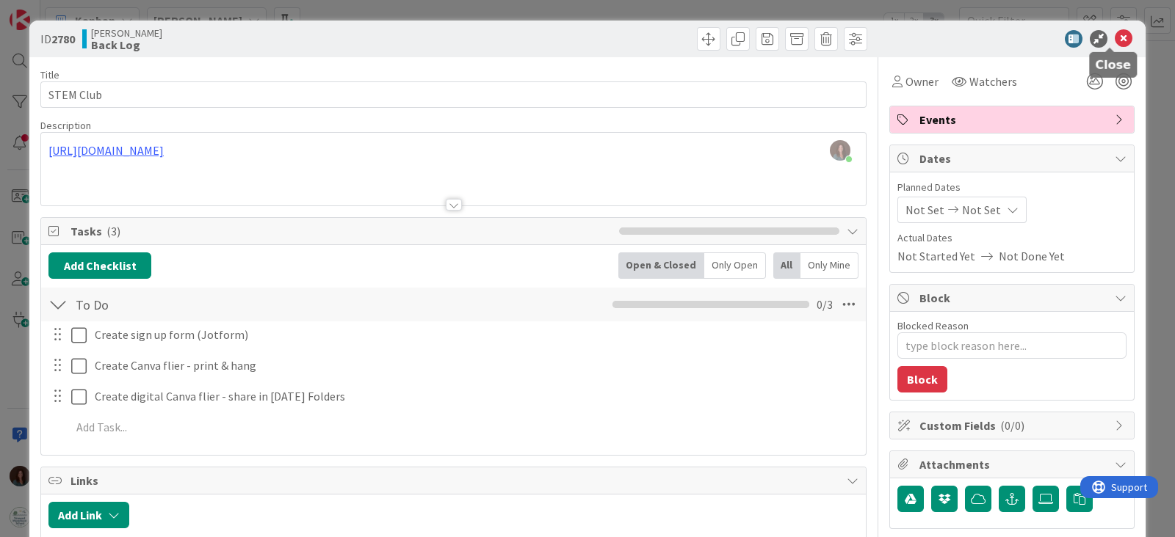
click at [1114, 38] on icon at bounding box center [1123, 39] width 18 height 18
